Goal: Find specific page/section: Find specific page/section

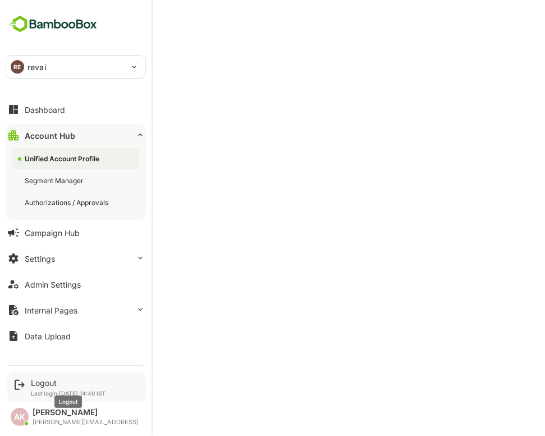
click at [48, 378] on div "Logout" at bounding box center [68, 383] width 75 height 10
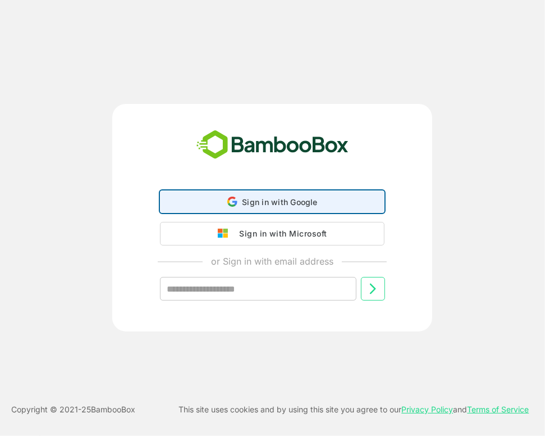
click at [329, 200] on div "Sign in with Google Sign in with Google. Opens in new tab" at bounding box center [272, 201] width 210 height 21
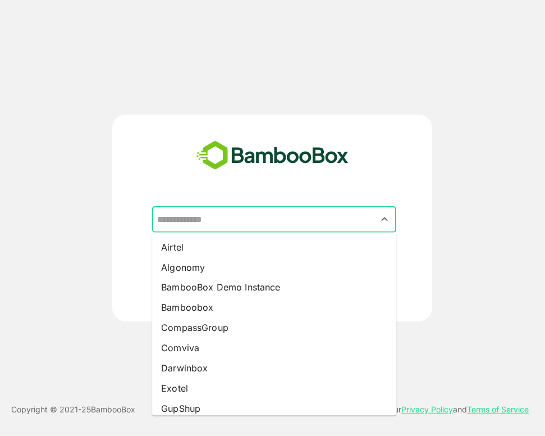
click at [334, 221] on input "text" at bounding box center [274, 219] width 240 height 21
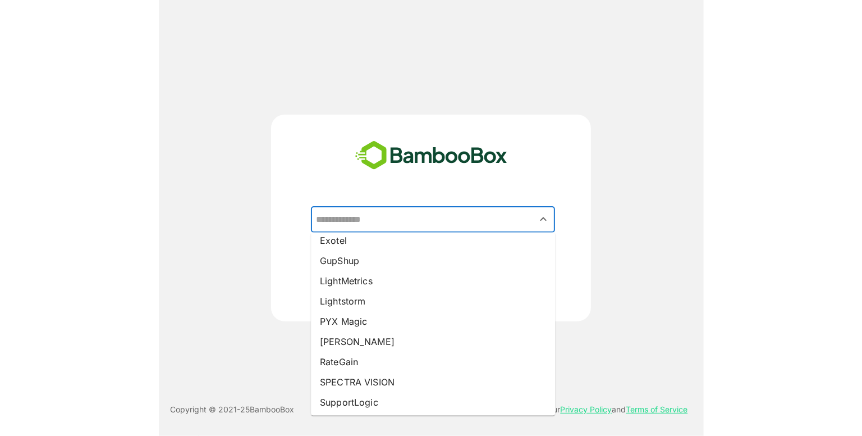
scroll to position [149, 0]
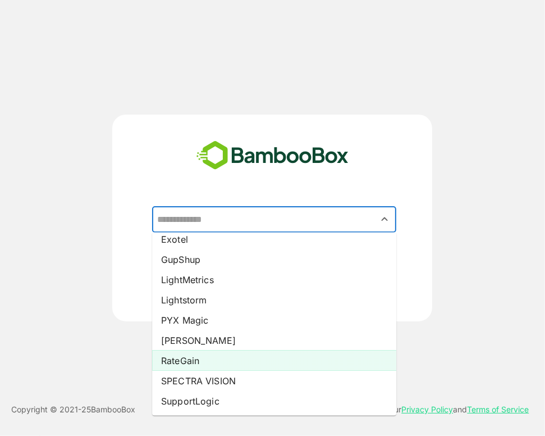
click at [218, 352] on li "RateGain" at bounding box center [274, 360] width 244 height 20
type input "********"
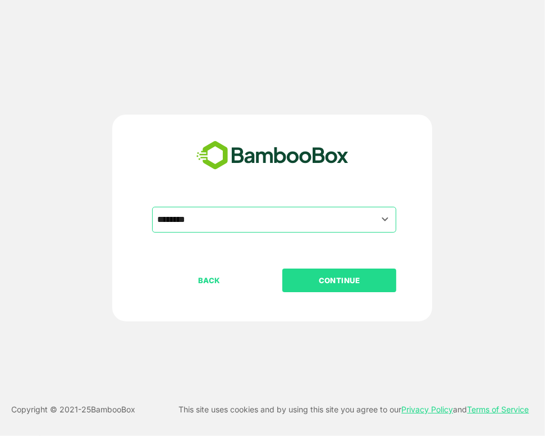
click at [351, 277] on p "CONTINUE" at bounding box center [339, 280] width 112 height 12
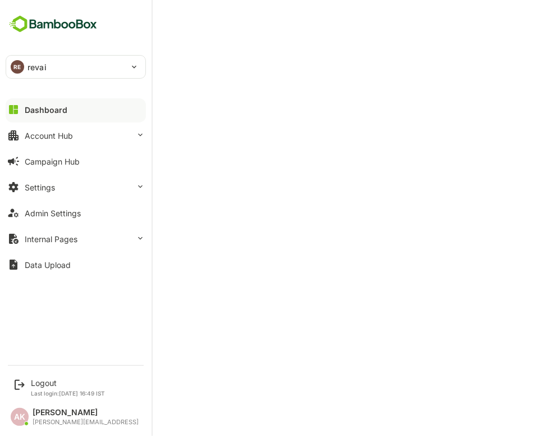
click at [1, 108] on div "Dashboard Account Hub Campaign Hub Settings Admin Settings Internal Pages Data …" at bounding box center [76, 187] width 152 height 181
click at [54, 135] on div "Account Hub" at bounding box center [49, 136] width 48 height 10
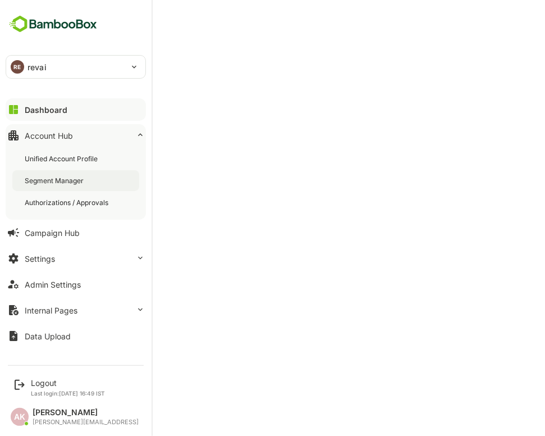
click at [86, 170] on div "Segment Manager" at bounding box center [75, 180] width 127 height 21
click at [78, 162] on div "Unified Account Profile" at bounding box center [62, 159] width 75 height 10
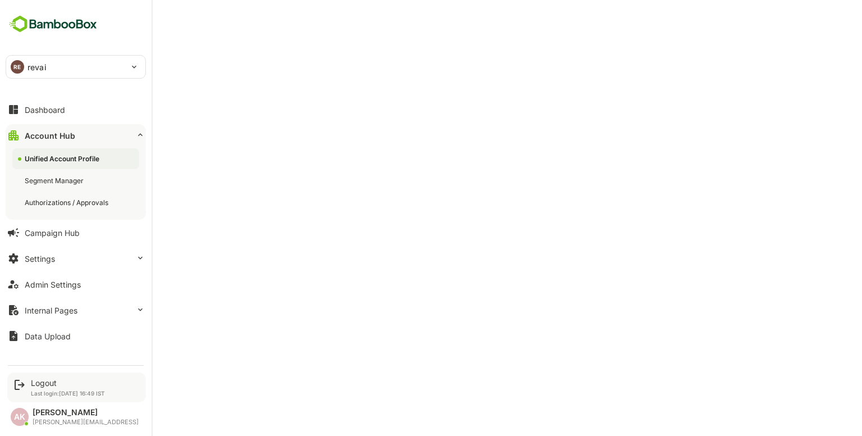
click at [51, 387] on div "Logout Last login: [DATE] 16:49 IST" at bounding box center [68, 387] width 74 height 19
click at [46, 383] on div "Logout" at bounding box center [68, 383] width 74 height 10
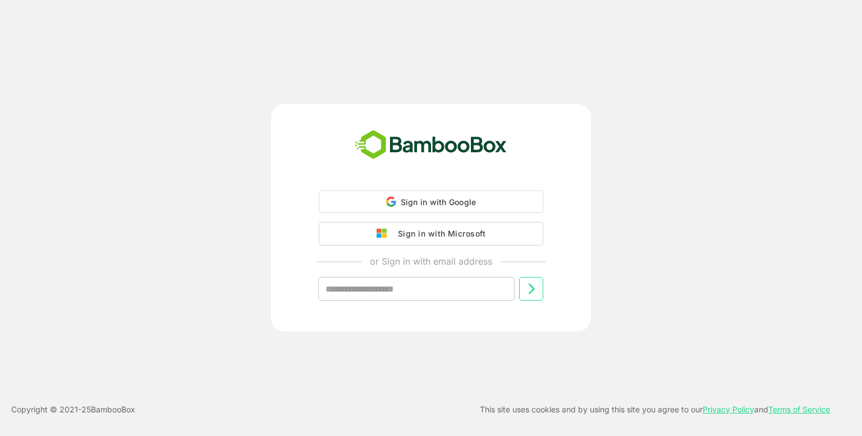
click at [46, 383] on div "Sign in with Google Sign in with Google. Opens in new tab Sign in with Microsof…" at bounding box center [431, 218] width 862 height 436
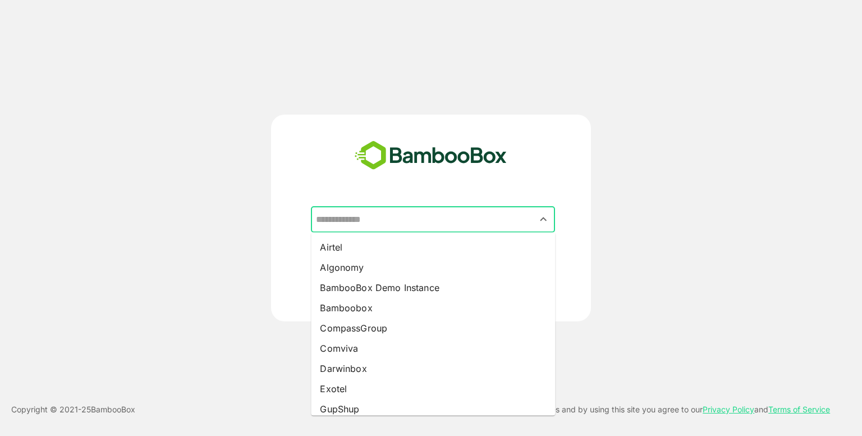
click at [365, 212] on input "text" at bounding box center [433, 219] width 240 height 21
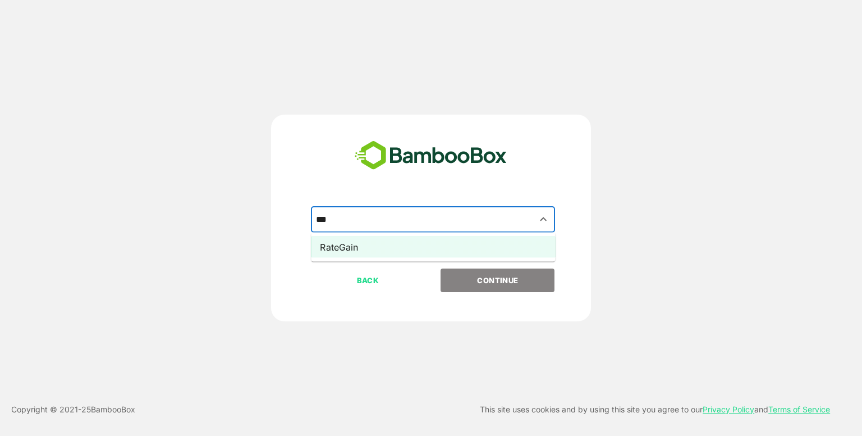
click at [375, 245] on li "RateGain" at bounding box center [433, 247] width 244 height 20
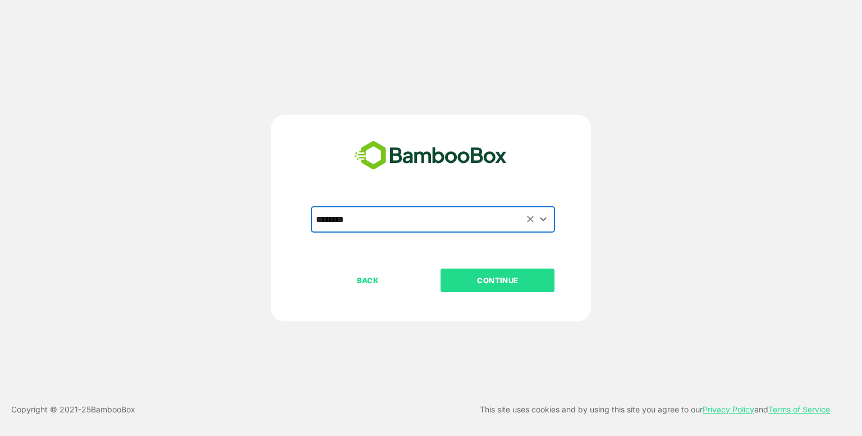
type input "********"
click at [478, 292] on div "BACK CONTINUE" at bounding box center [441, 315] width 260 height 95
click at [473, 287] on button "CONTINUE" at bounding box center [498, 280] width 114 height 24
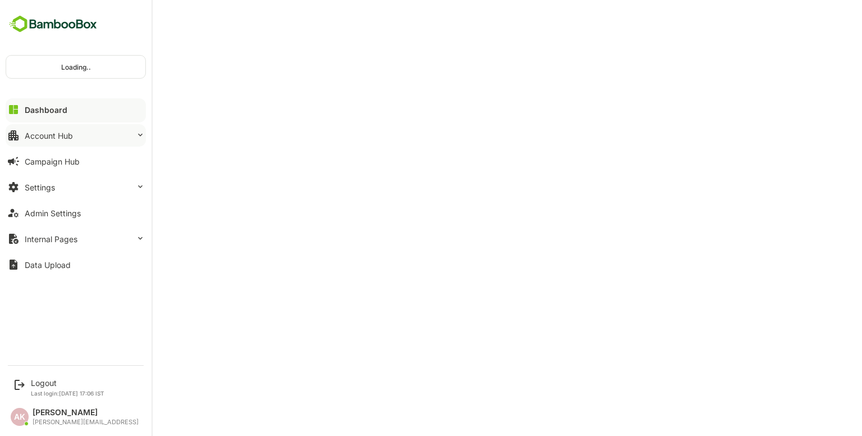
click at [67, 146] on button "Account Hub" at bounding box center [76, 135] width 140 height 22
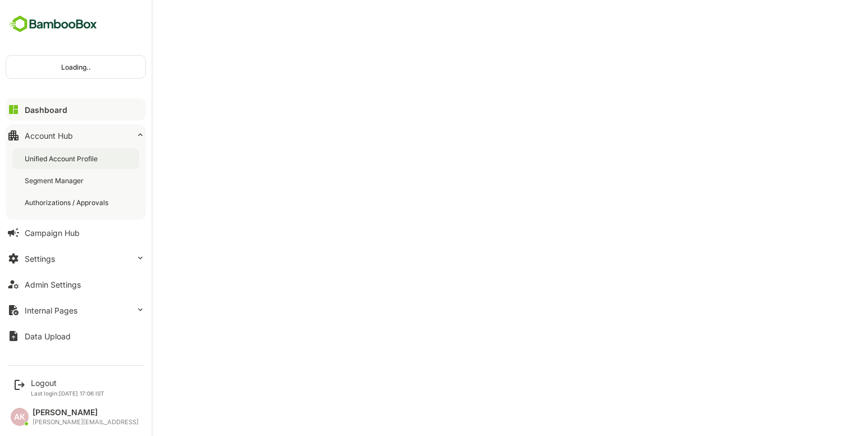
click at [67, 162] on div "Unified Account Profile" at bounding box center [62, 159] width 75 height 10
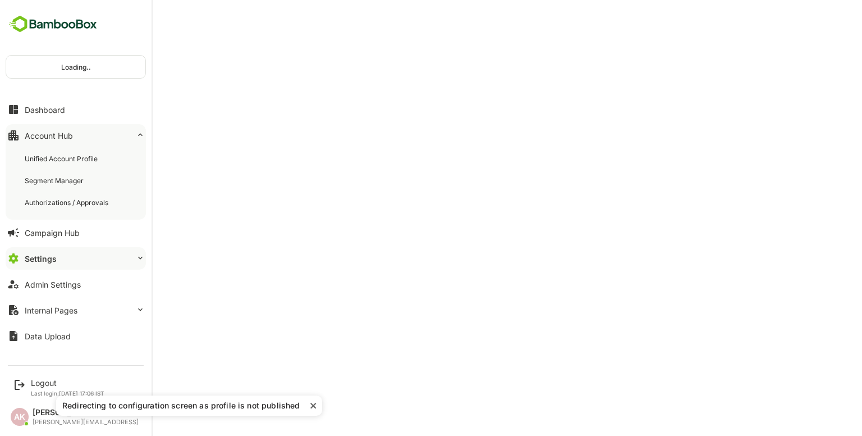
click at [67, 162] on div "Unified Account Profile" at bounding box center [62, 159] width 75 height 10
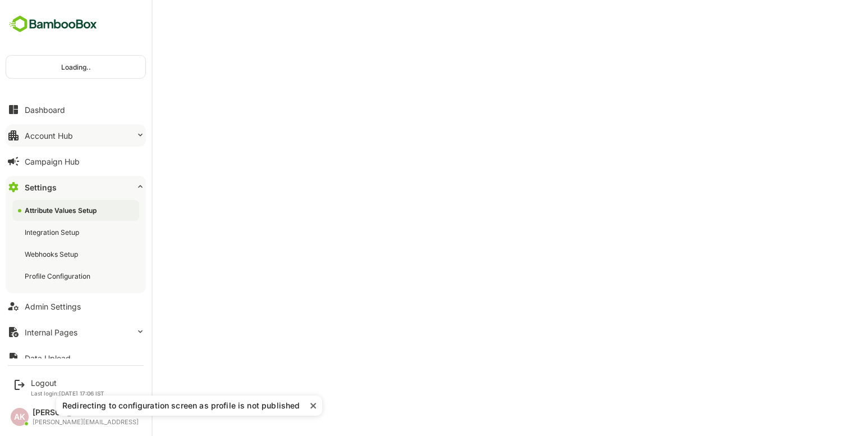
click at [49, 136] on div "Account Hub" at bounding box center [49, 136] width 48 height 10
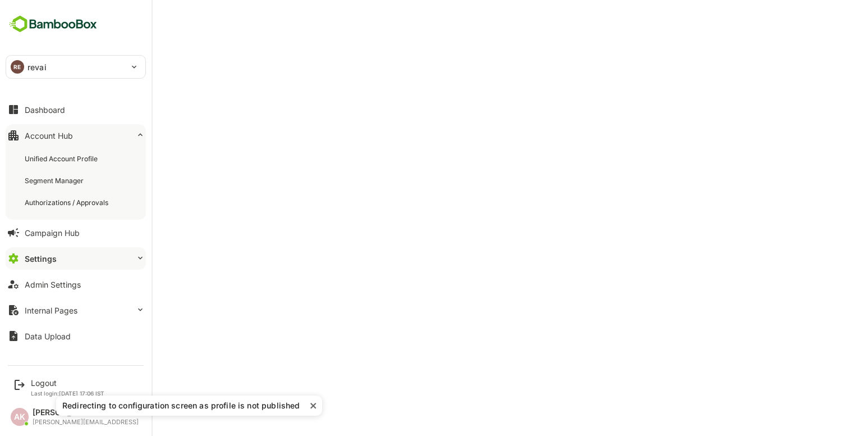
click at [58, 149] on div "Unified Account Profile" at bounding box center [75, 158] width 127 height 21
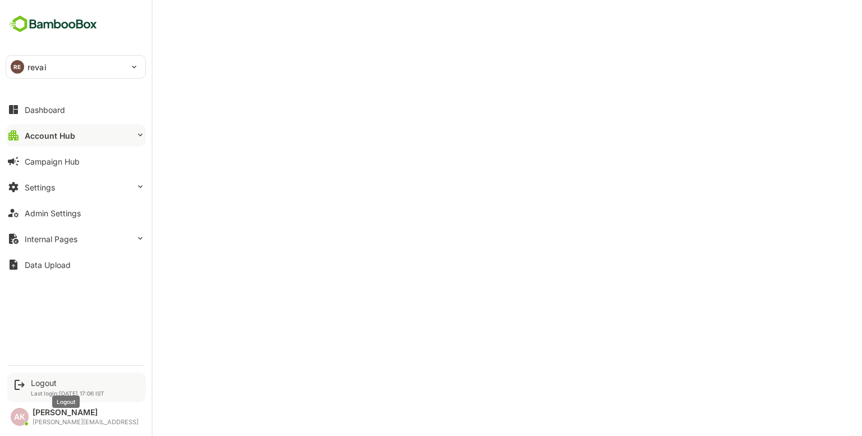
click at [53, 379] on div "Logout" at bounding box center [68, 383] width 74 height 10
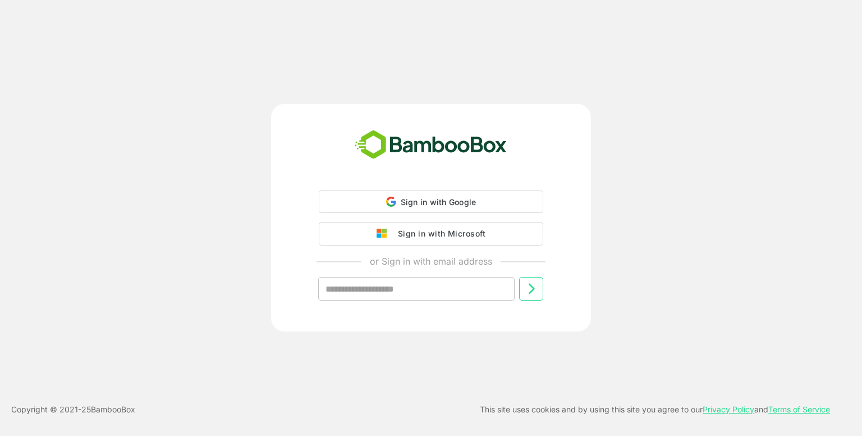
click at [53, 379] on div "Sign in with Google Sign in with Google. Opens in new tab Sign in with Microsof…" at bounding box center [431, 218] width 862 height 436
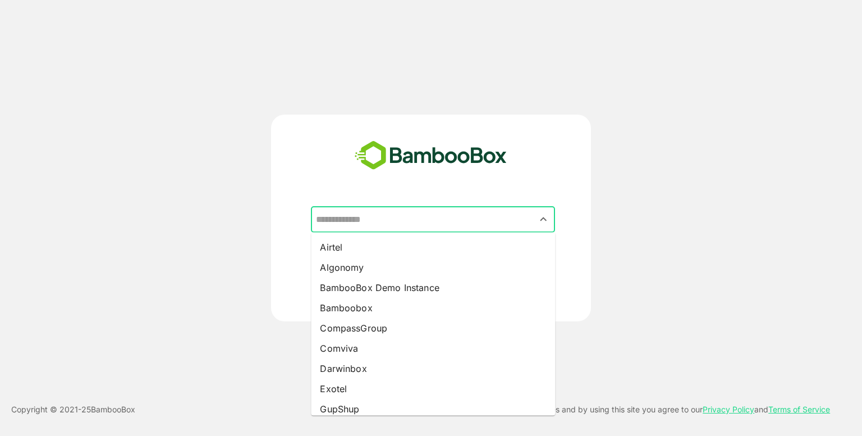
click at [361, 221] on input "text" at bounding box center [433, 219] width 240 height 21
